Goal: Task Accomplishment & Management: Complete application form

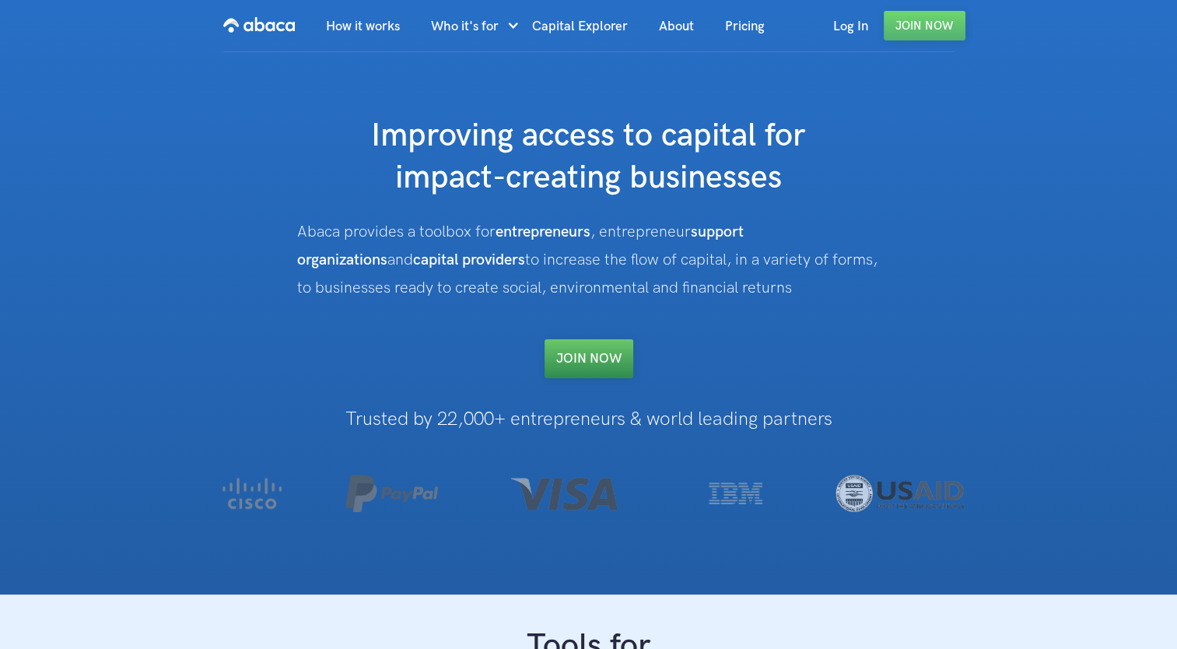
click at [593, 358] on link "Join NOW" at bounding box center [588, 358] width 89 height 39
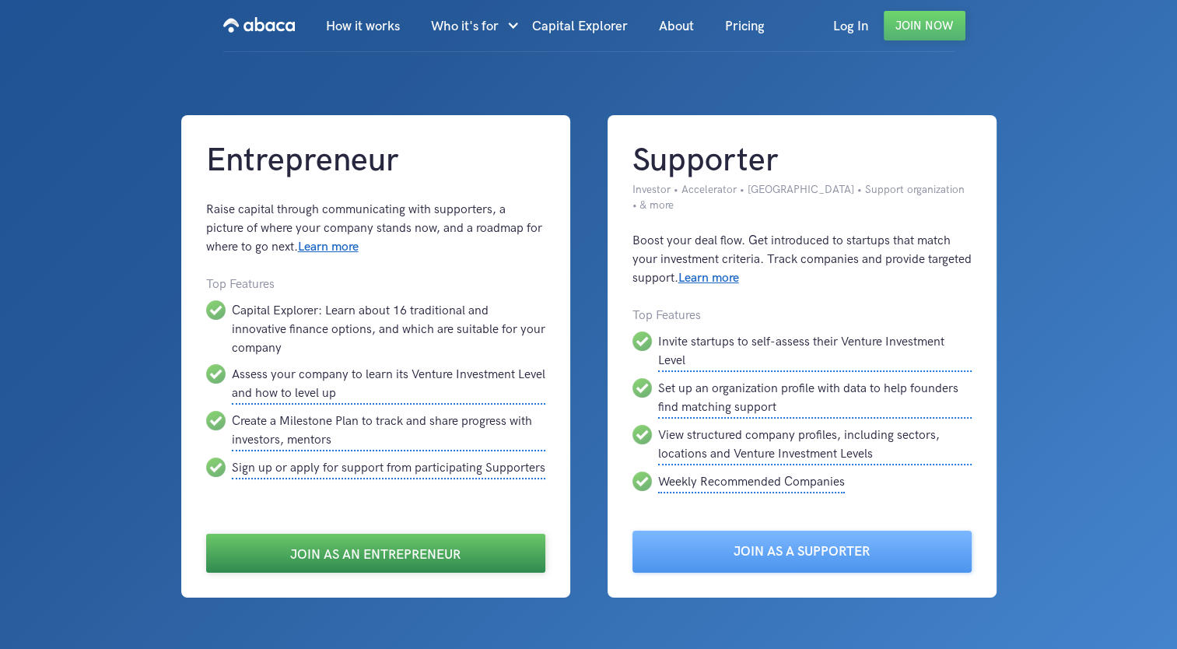
click at [409, 551] on link "Join as an Entrepreneur" at bounding box center [375, 553] width 339 height 39
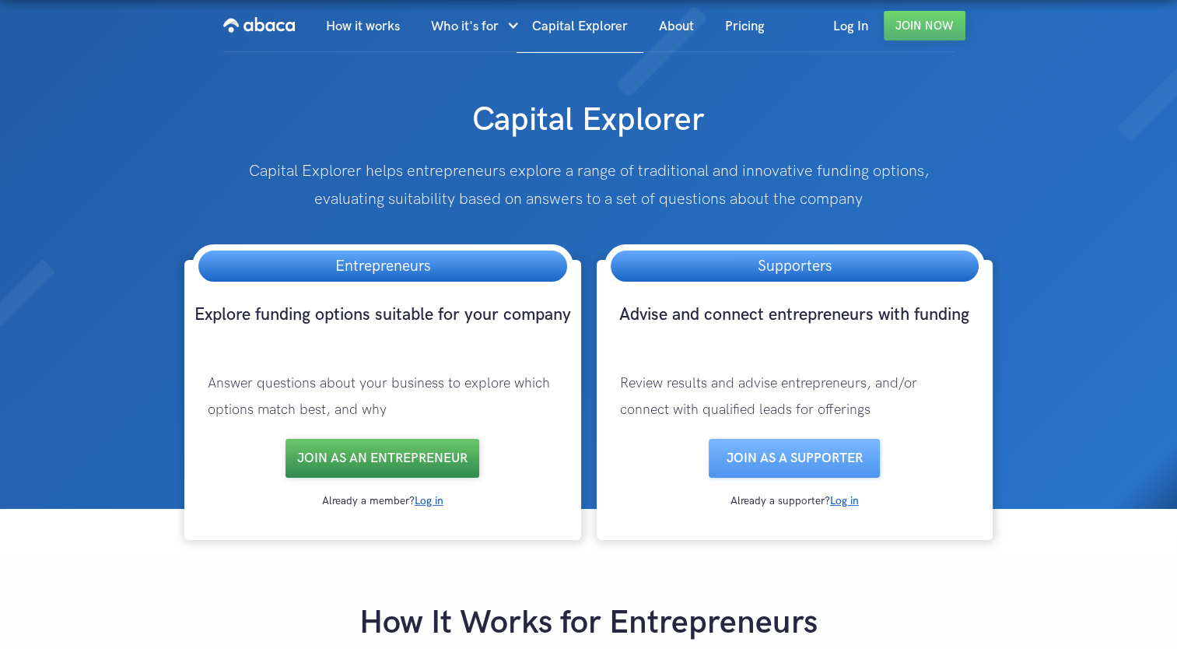
click at [404, 453] on link "Join as an entrepreneur" at bounding box center [382, 458] width 194 height 39
